Goal: Information Seeking & Learning: Learn about a topic

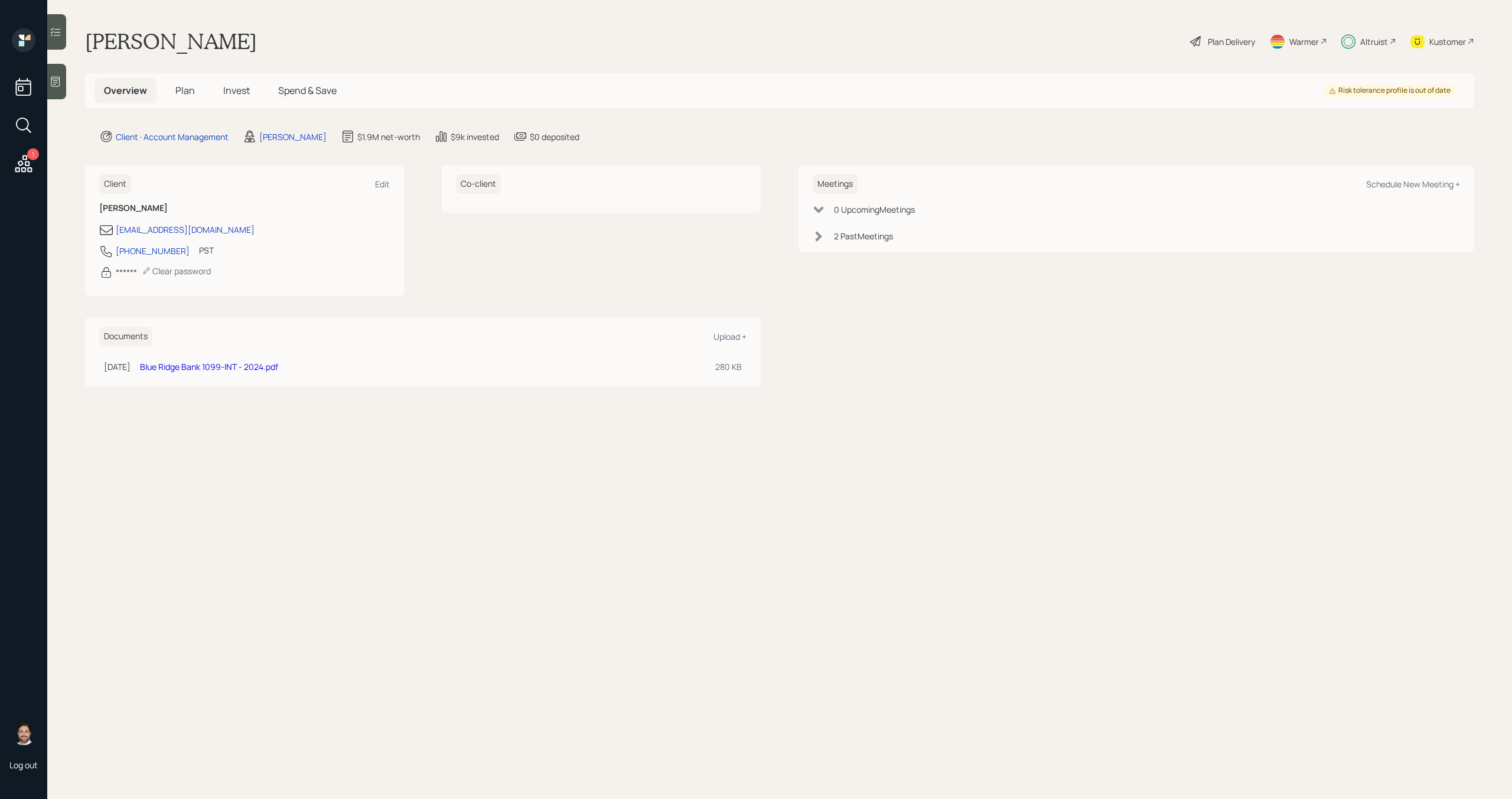
click at [189, 93] on span "Plan" at bounding box center [185, 90] width 19 height 13
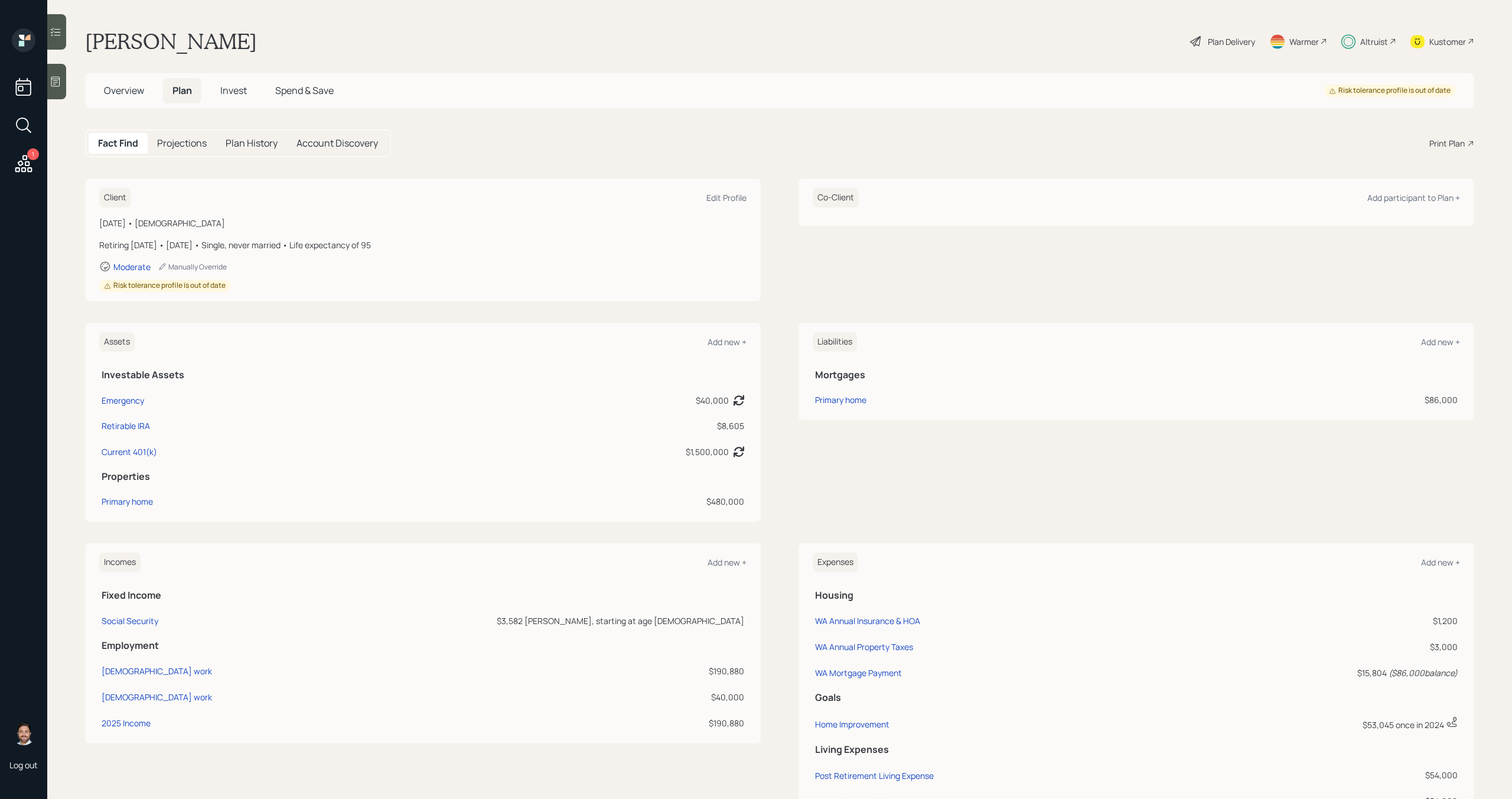
click at [235, 93] on span "Invest" at bounding box center [233, 90] width 27 height 13
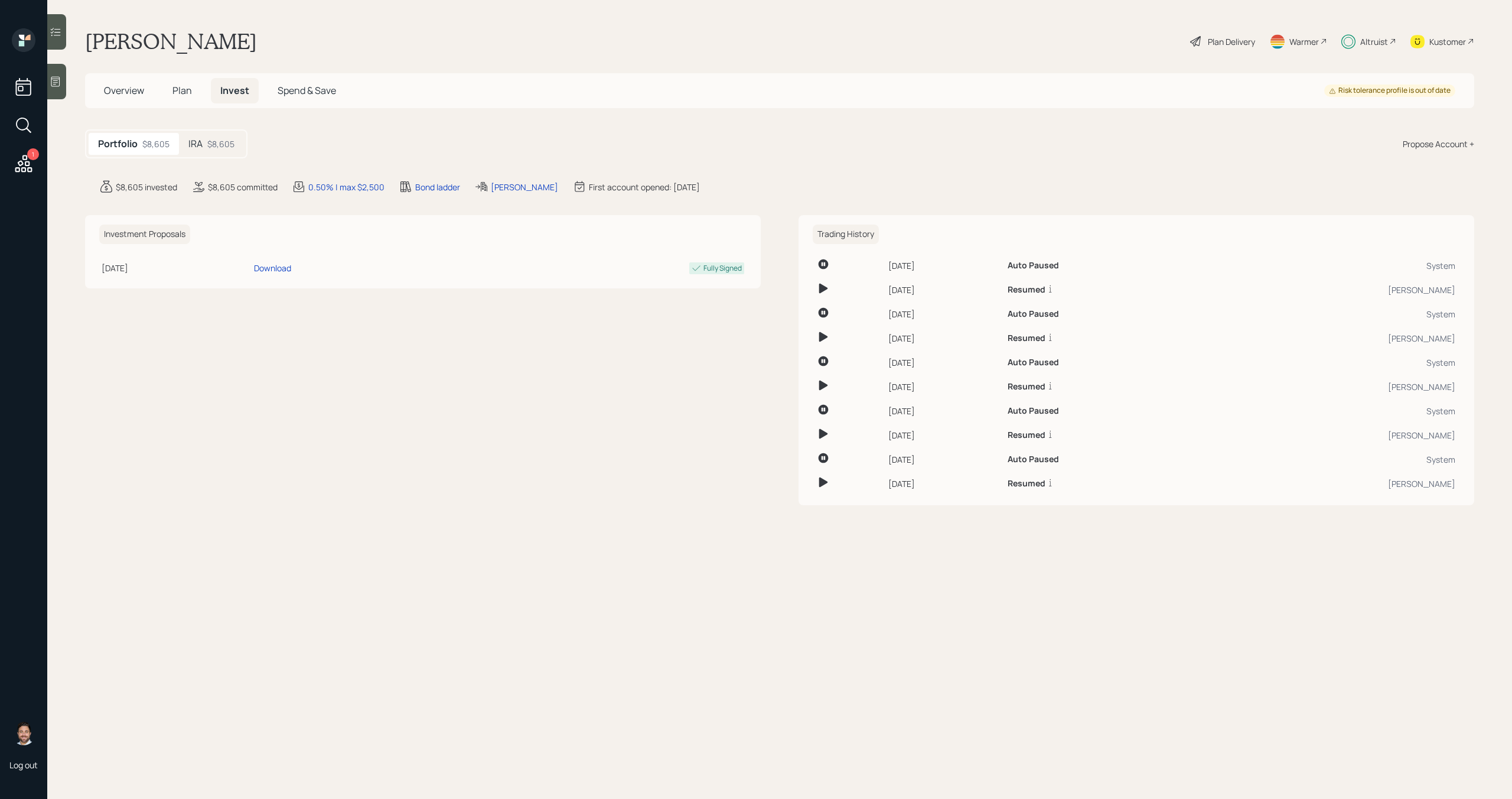
click at [238, 141] on div "IRA $8,605" at bounding box center [211, 144] width 65 height 22
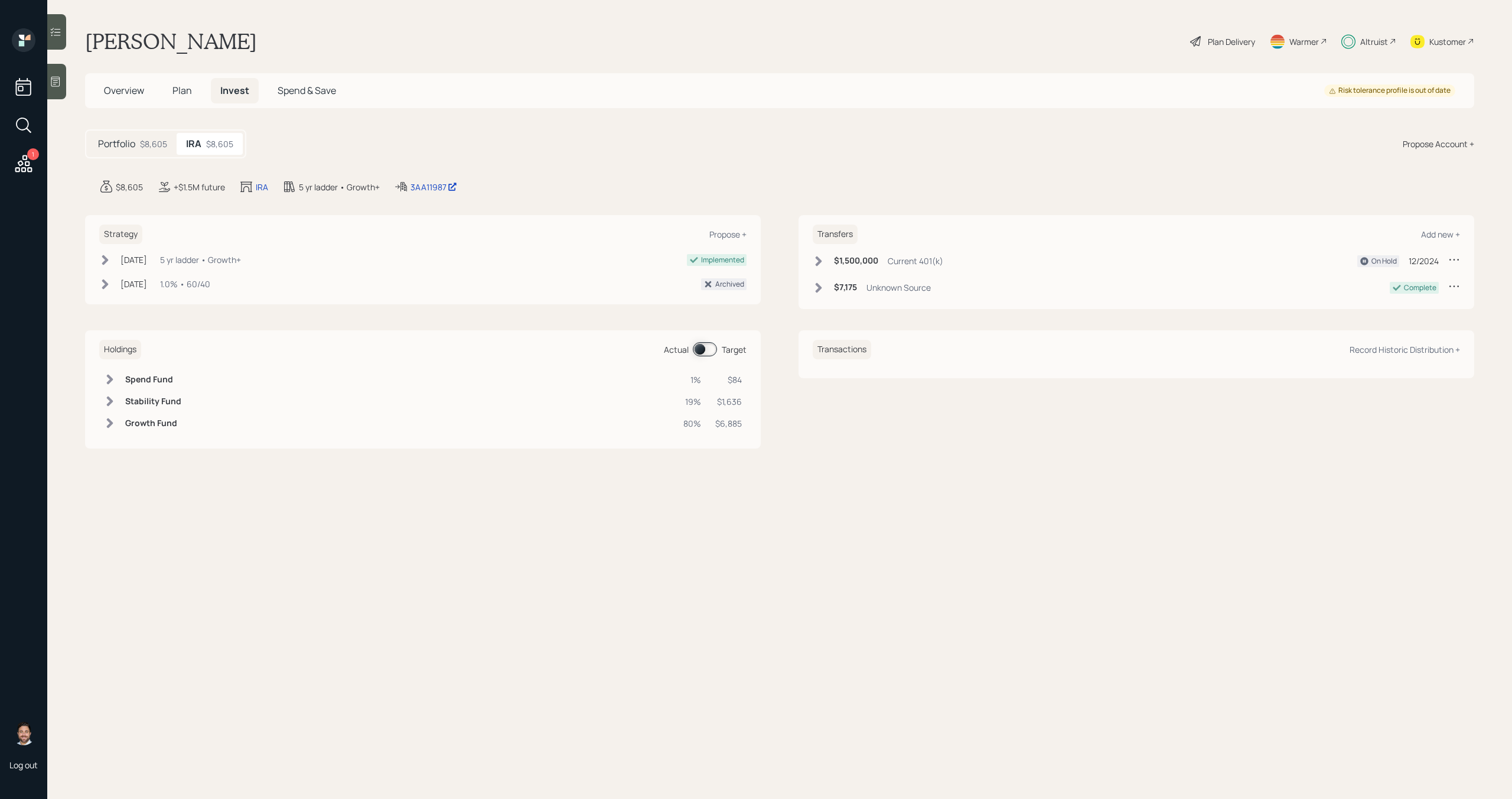
click at [1223, 45] on div "Plan Delivery" at bounding box center [1232, 42] width 47 height 12
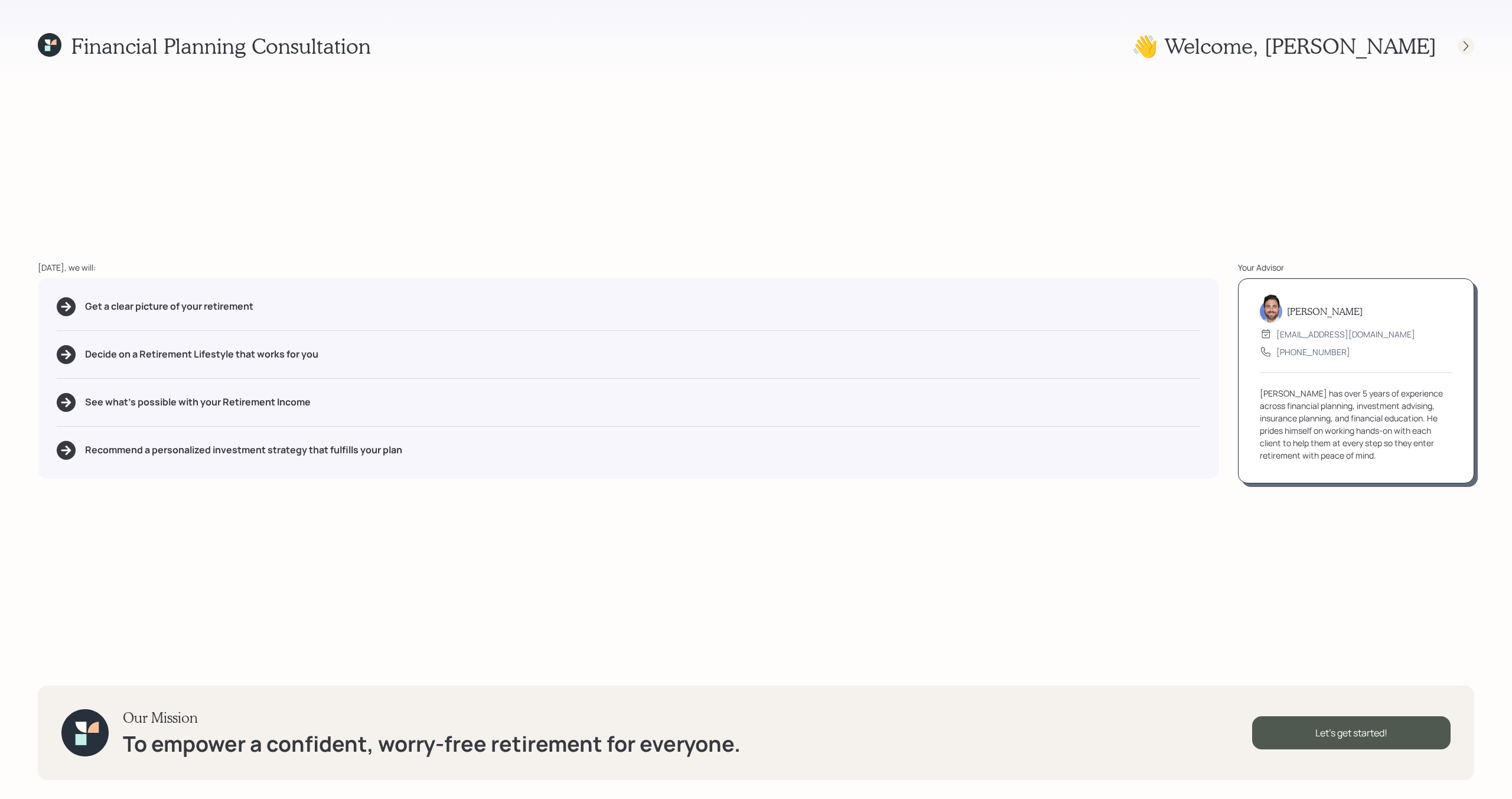
click at [1464, 50] on icon at bounding box center [1467, 46] width 12 height 12
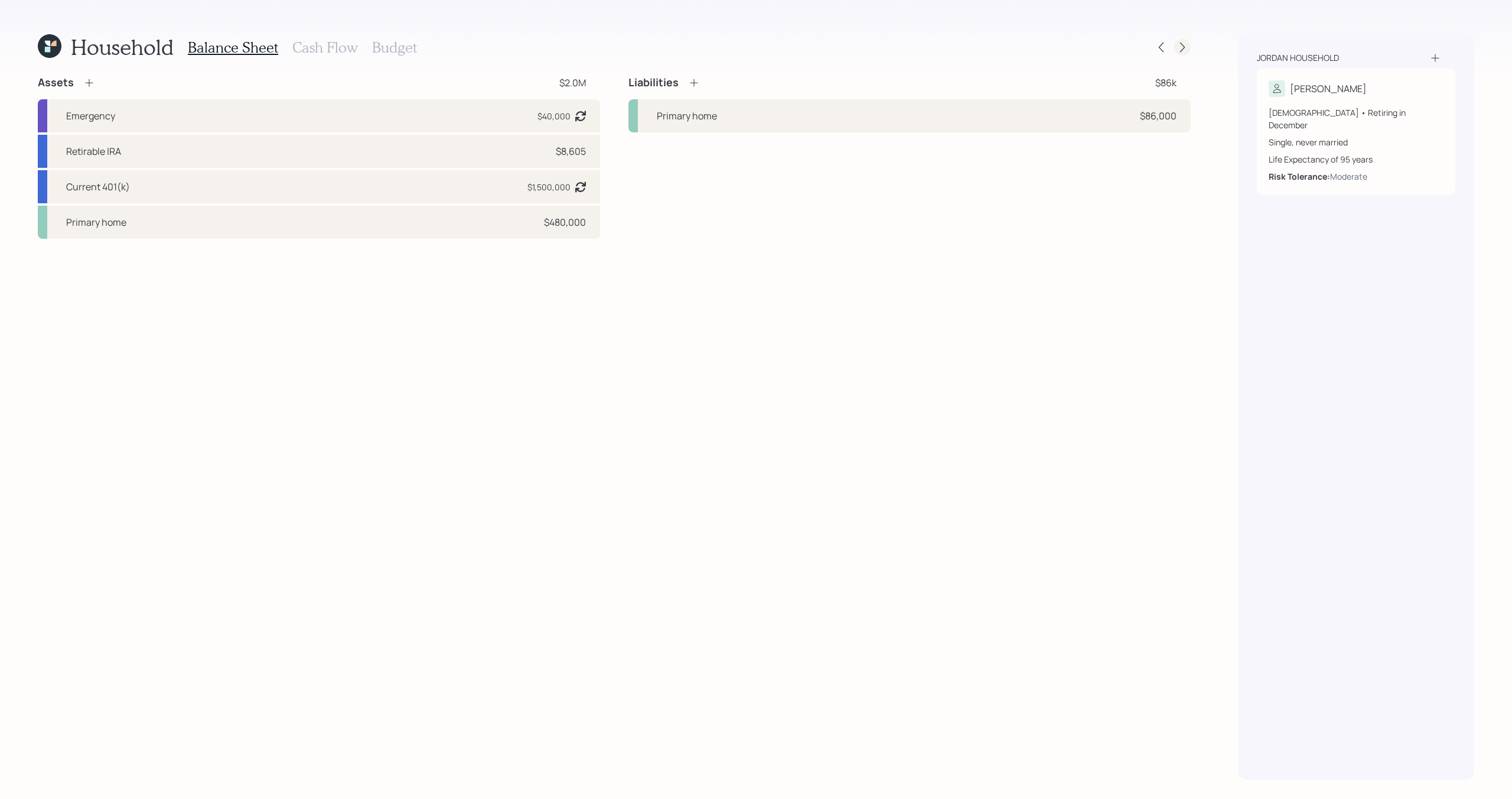
click at [1187, 43] on icon at bounding box center [1183, 48] width 12 height 12
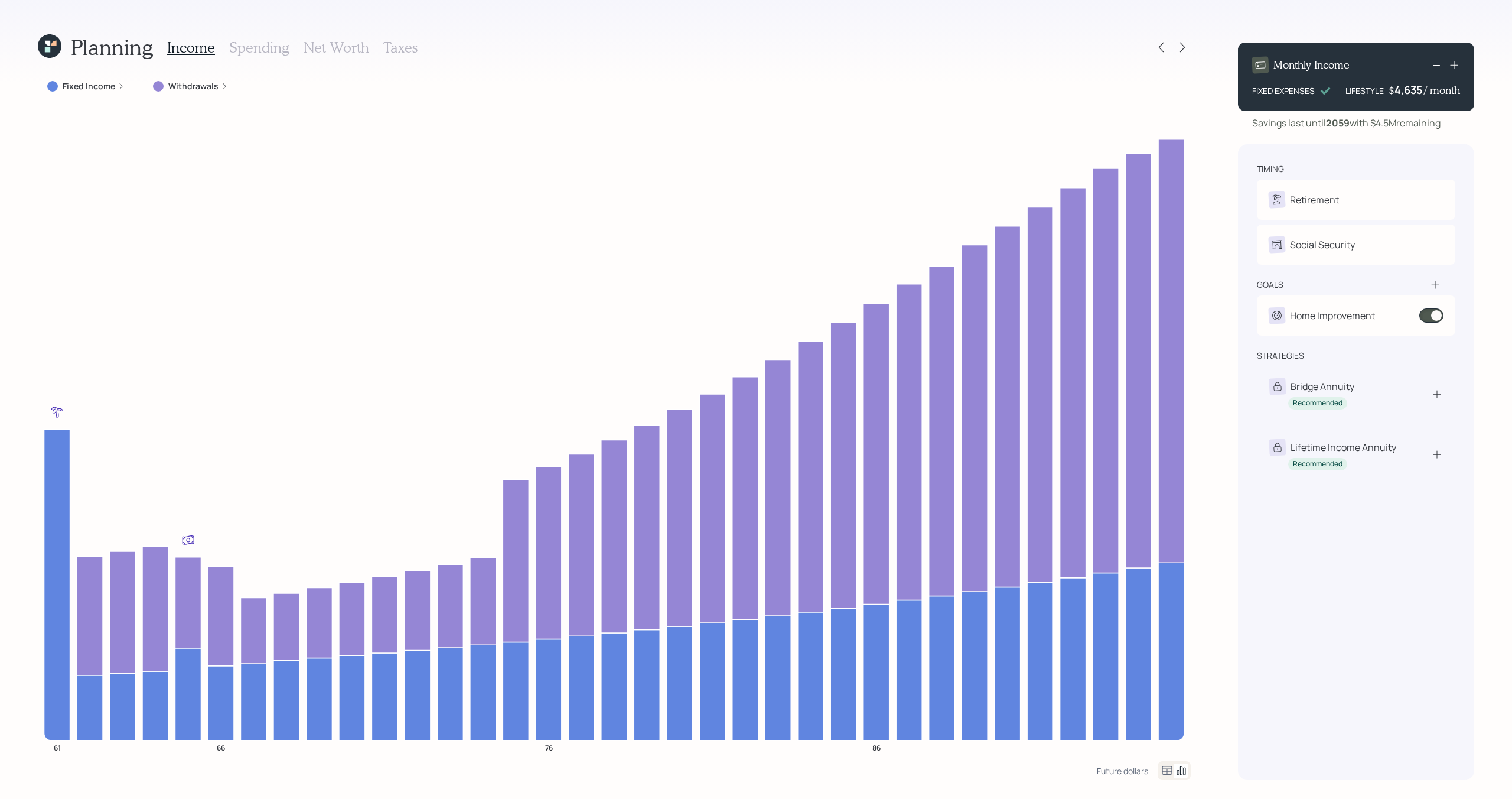
click at [1187, 43] on icon at bounding box center [1183, 48] width 12 height 12
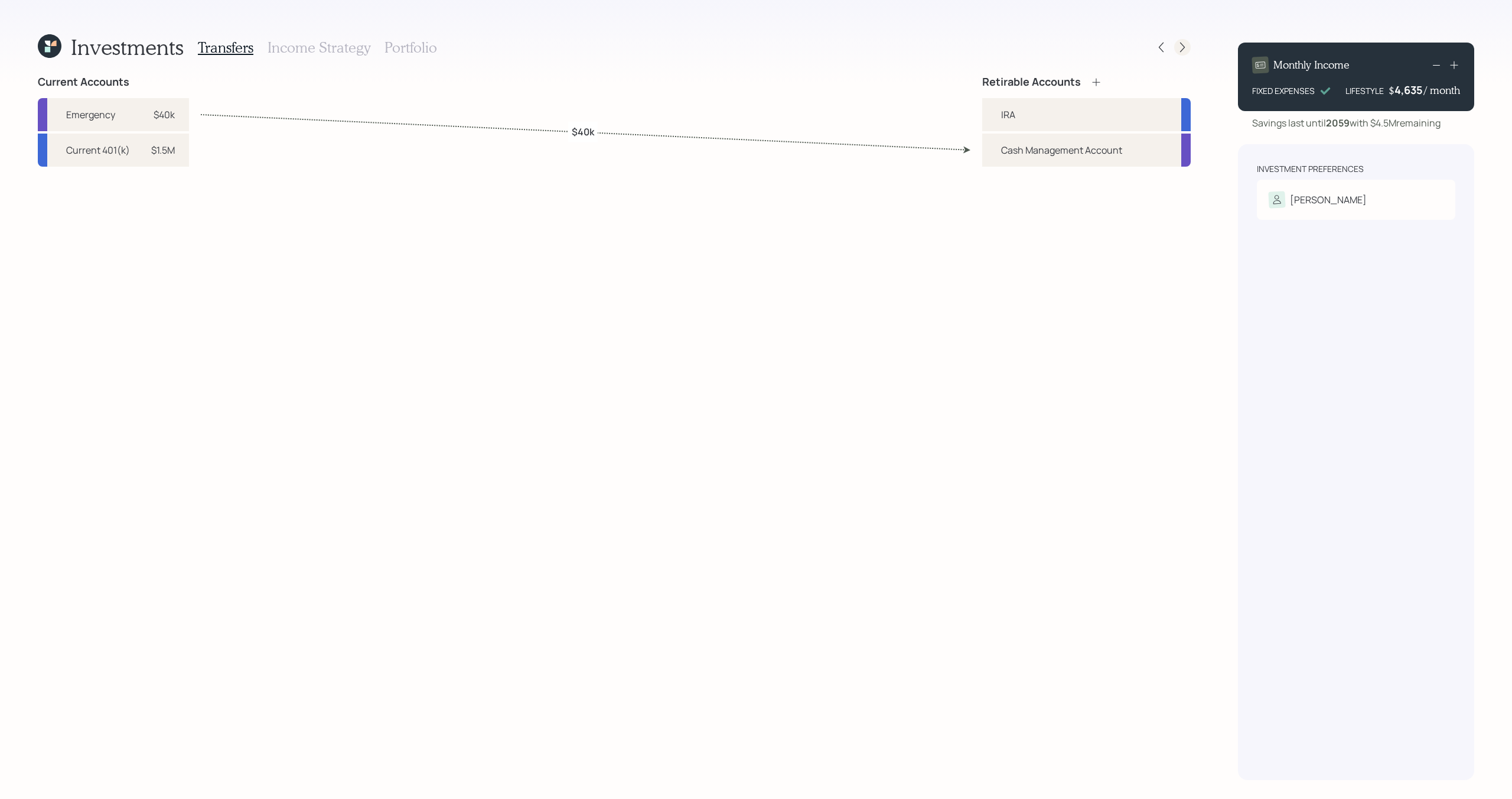
click at [1187, 43] on icon at bounding box center [1183, 48] width 12 height 12
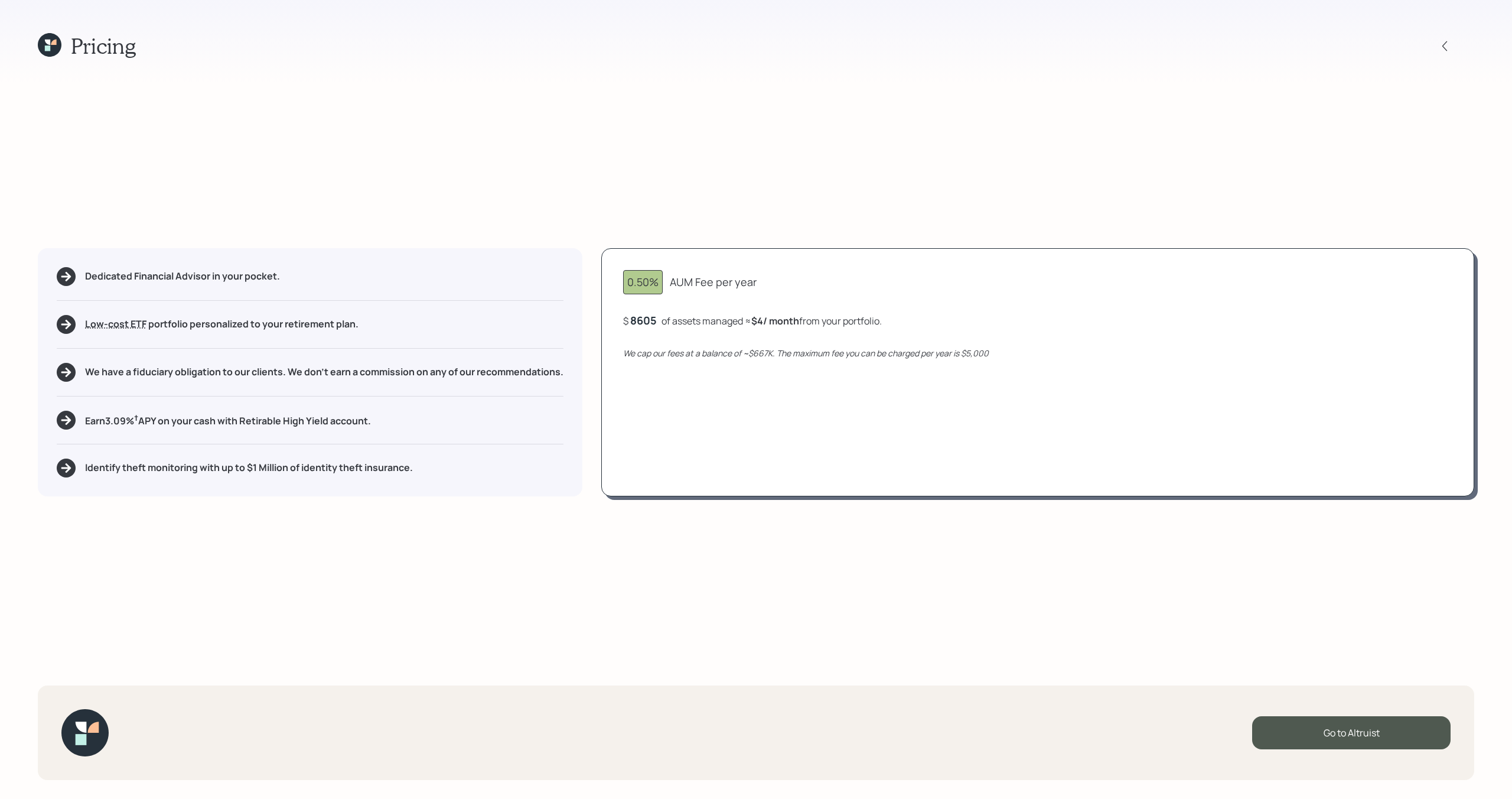
click at [662, 321] on div "$ 8605 of assets managed ≈ $4 / month from your portfolio ." at bounding box center [752, 320] width 258 height 15
click at [658, 321] on div "8605" at bounding box center [646, 320] width 30 height 14
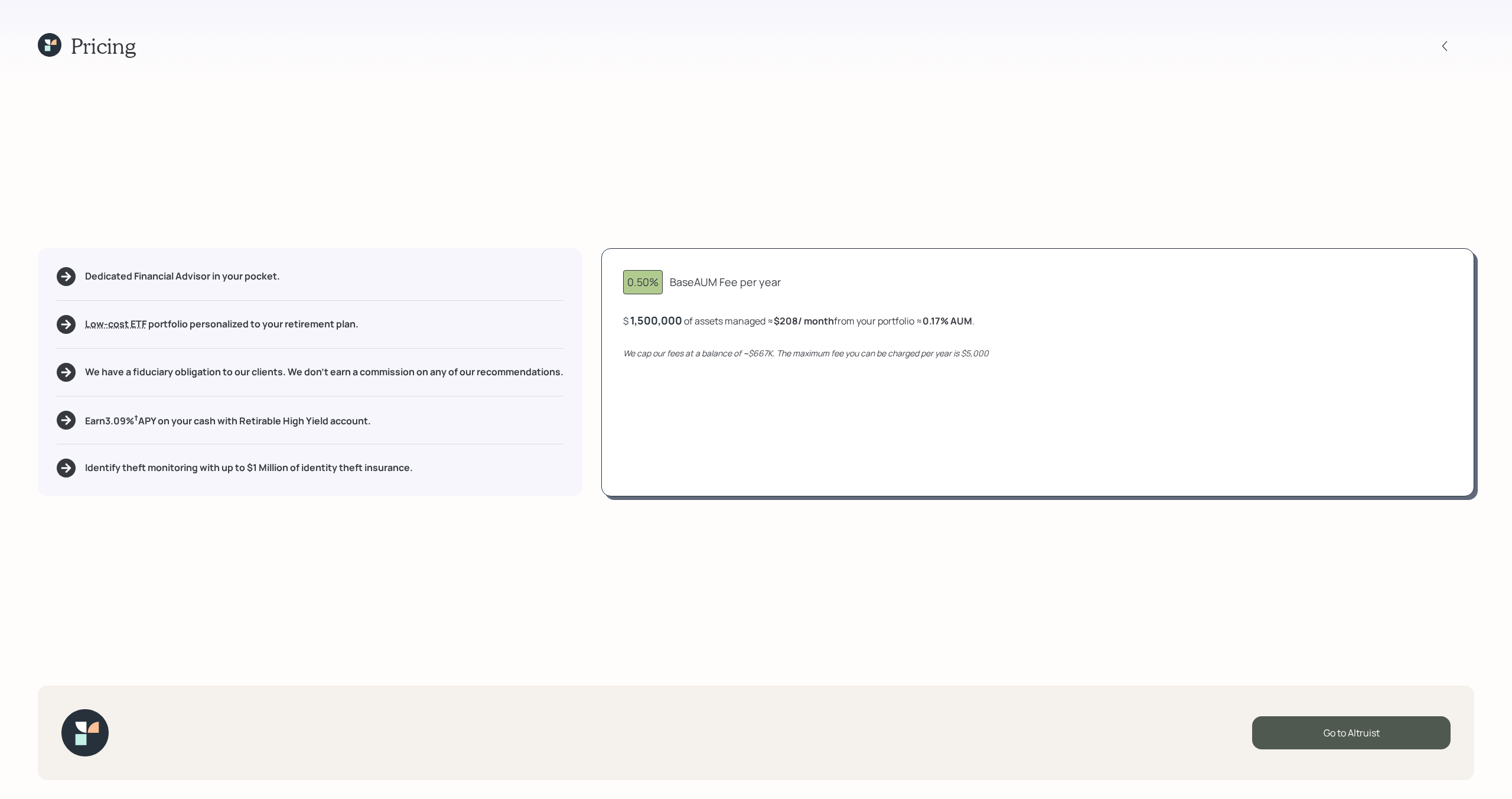
click at [660, 447] on div "0.50% Base AUM Fee per year $ 1,500,000 of assets managed ≈ $208 / month from y…" at bounding box center [1038, 372] width 873 height 248
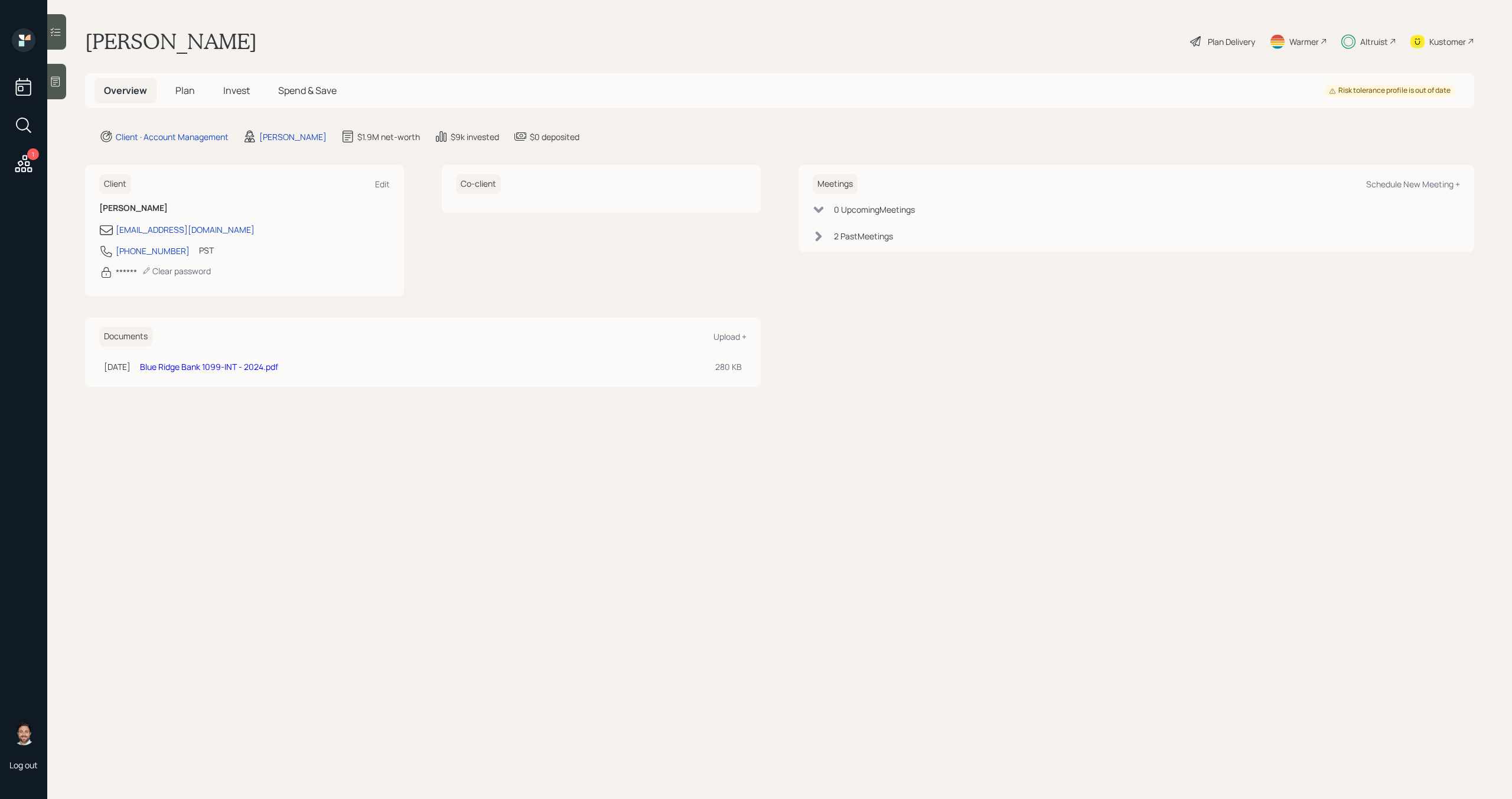
click at [193, 84] on span "Plan" at bounding box center [185, 90] width 19 height 13
